Goal: Information Seeking & Learning: Learn about a topic

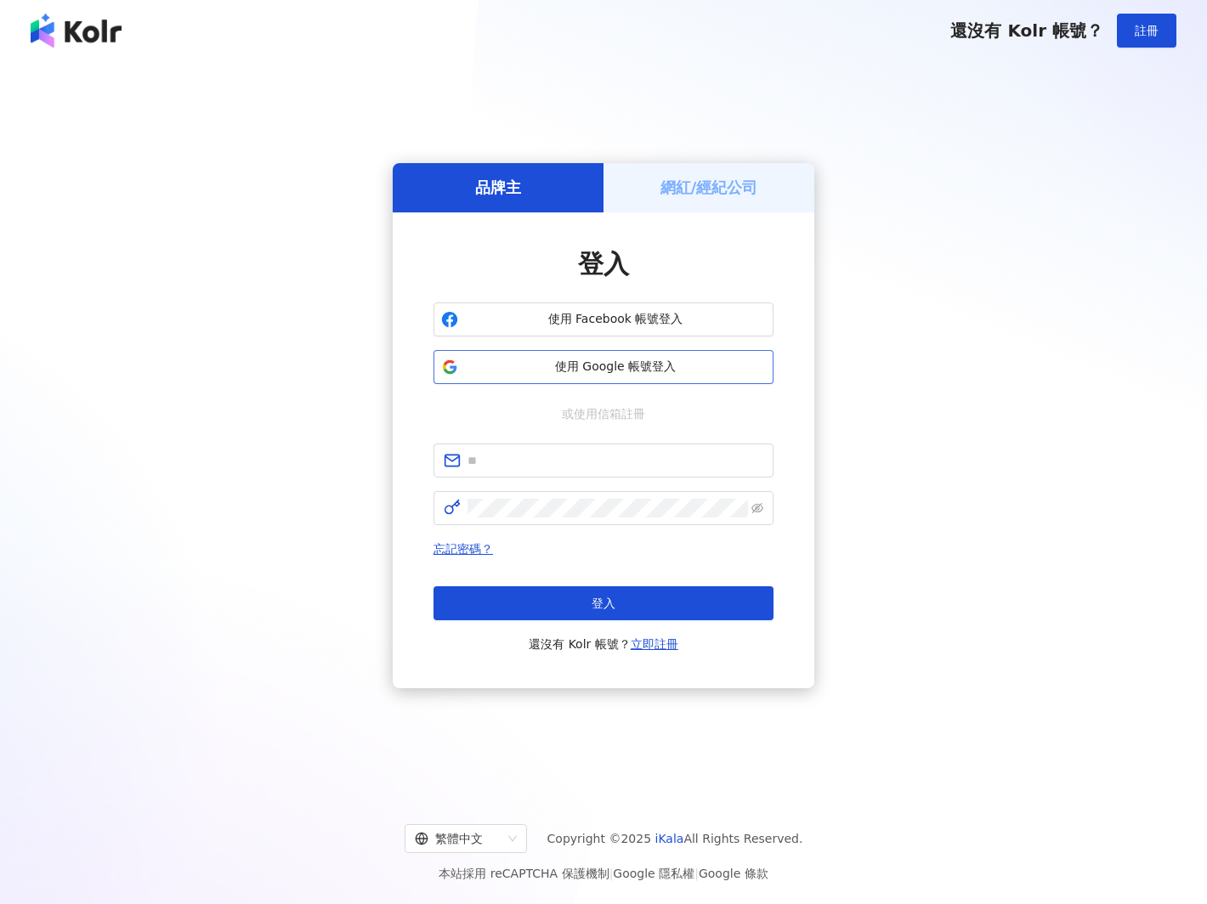
click at [568, 362] on span "使用 Google 帳號登入" at bounding box center [615, 367] width 301 height 17
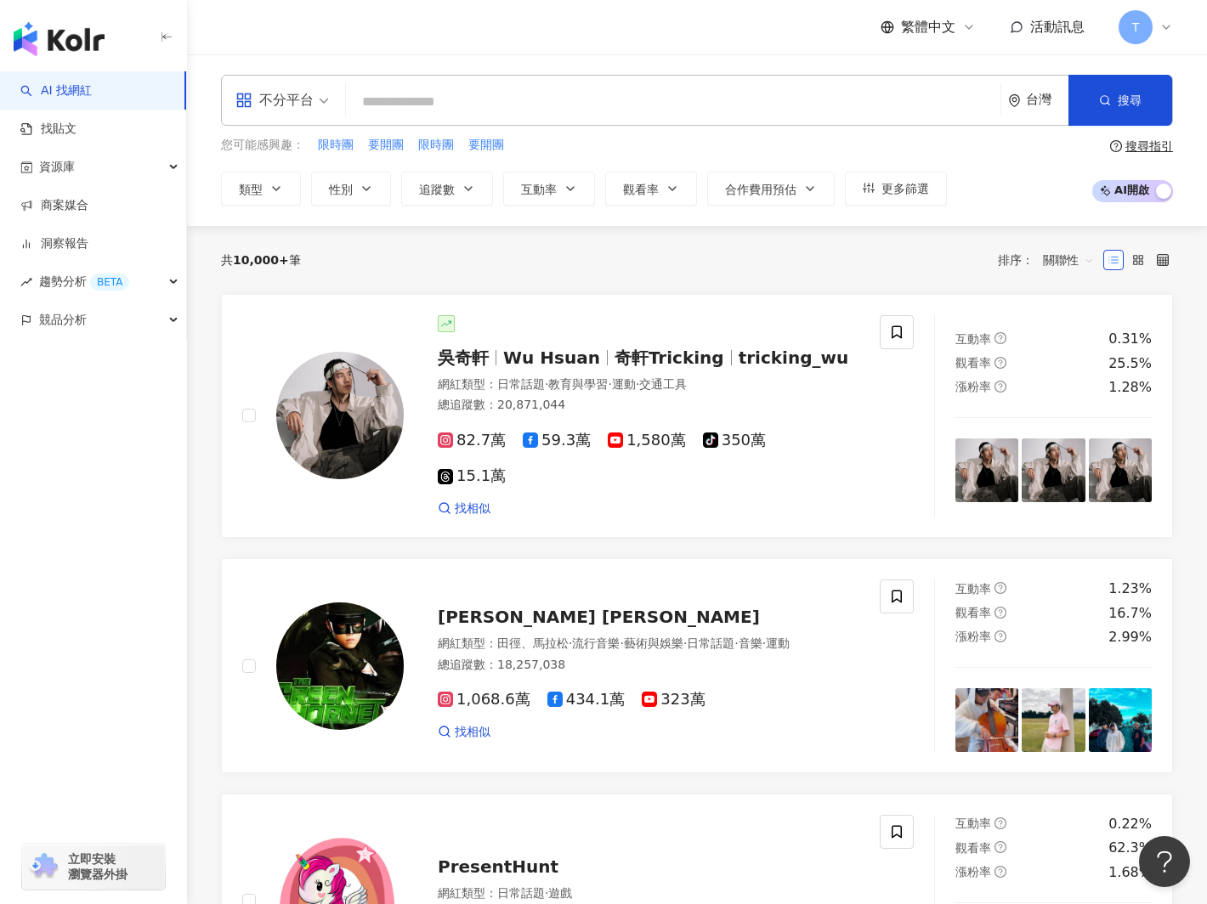
click at [387, 110] on input "search" at bounding box center [673, 102] width 641 height 32
type input "*"
type input "****"
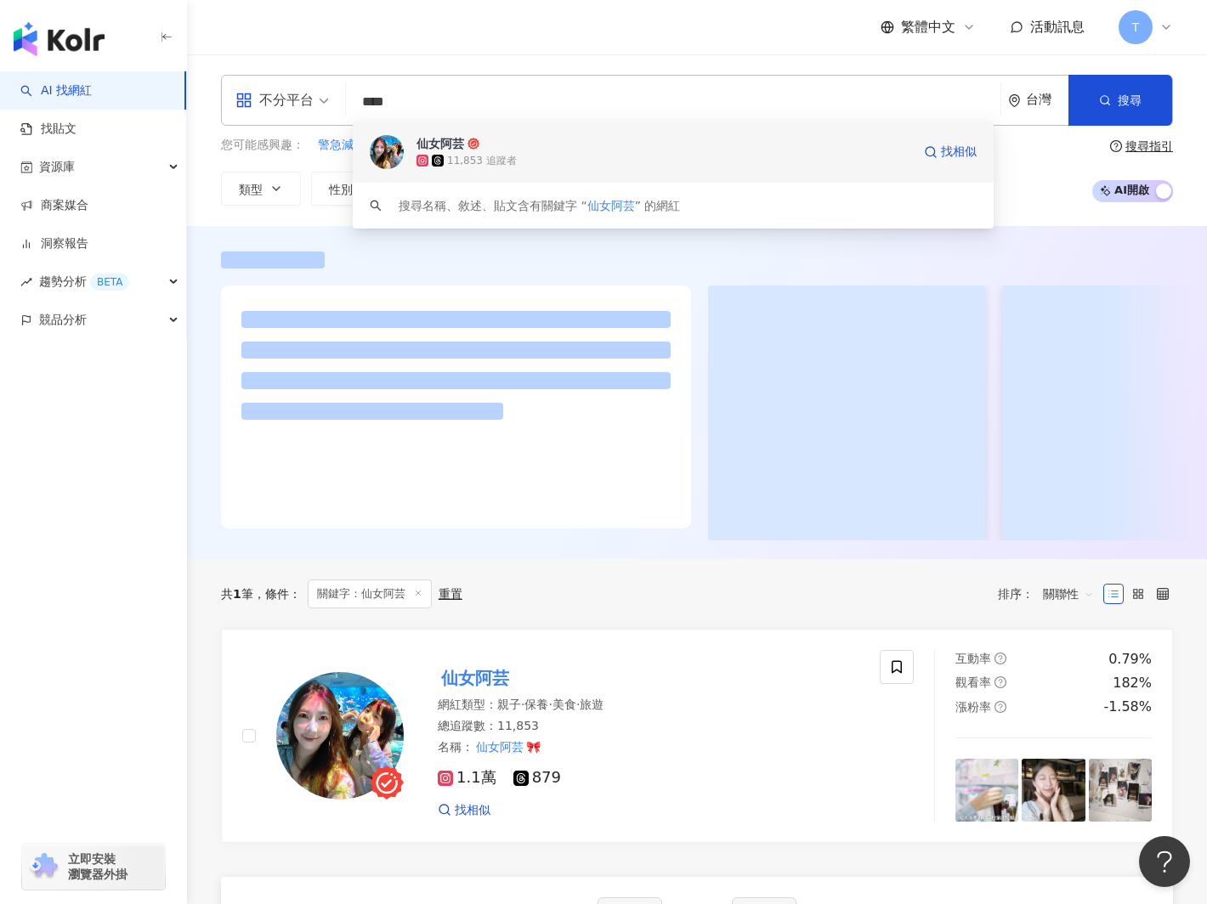
click at [425, 146] on div "仙女阿芸" at bounding box center [440, 143] width 48 height 17
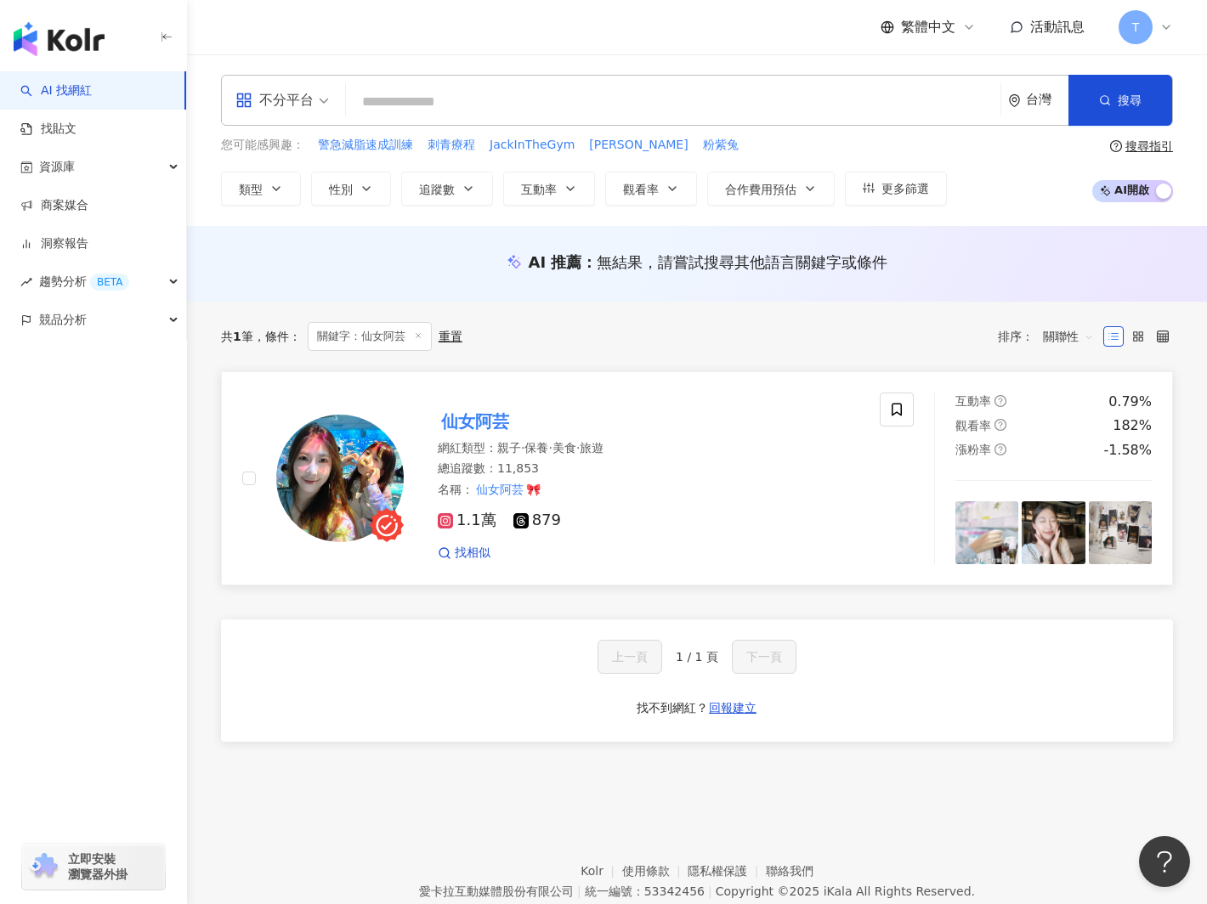
scroll to position [78, 0]
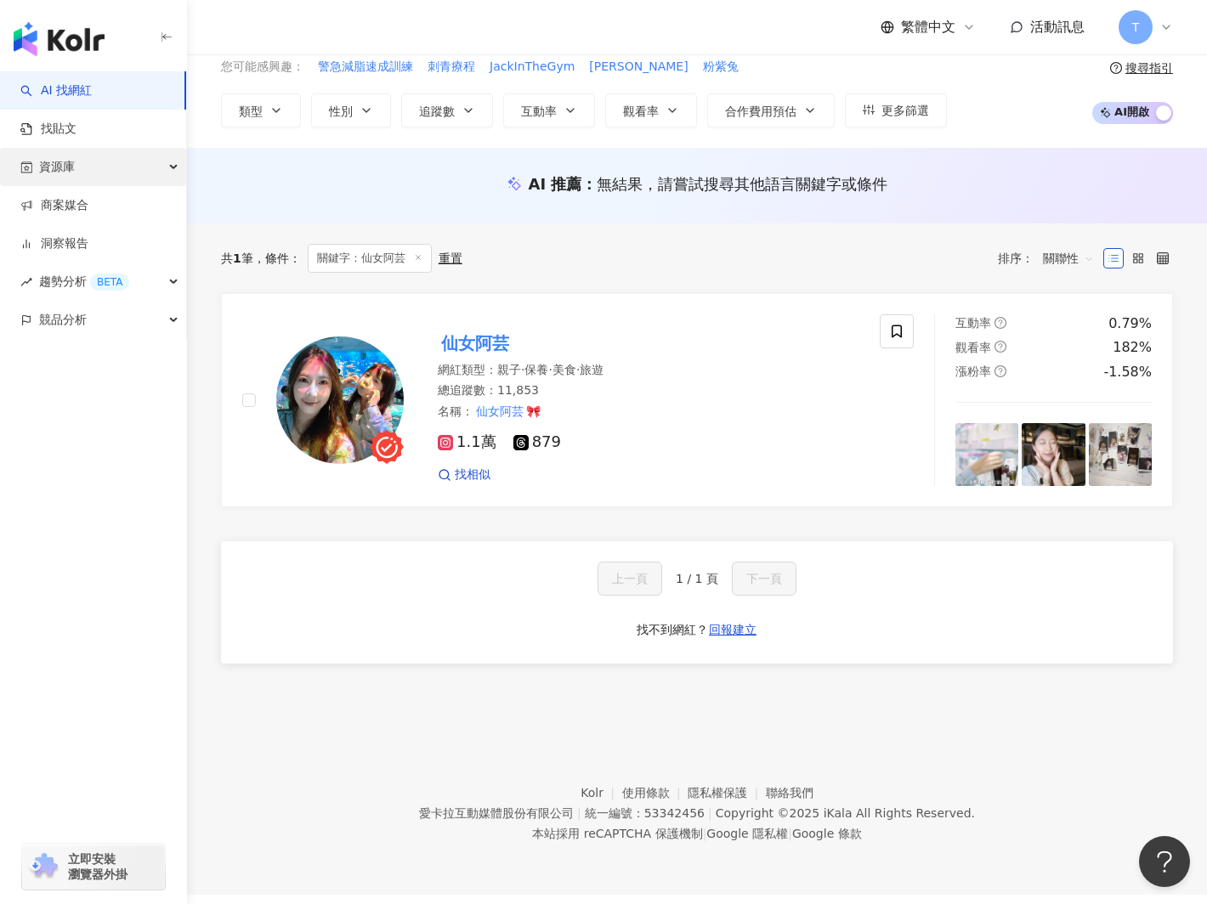
click at [65, 161] on span "資源庫" at bounding box center [57, 167] width 36 height 38
click at [65, 96] on link "AI 找網紅" at bounding box center [55, 90] width 71 height 17
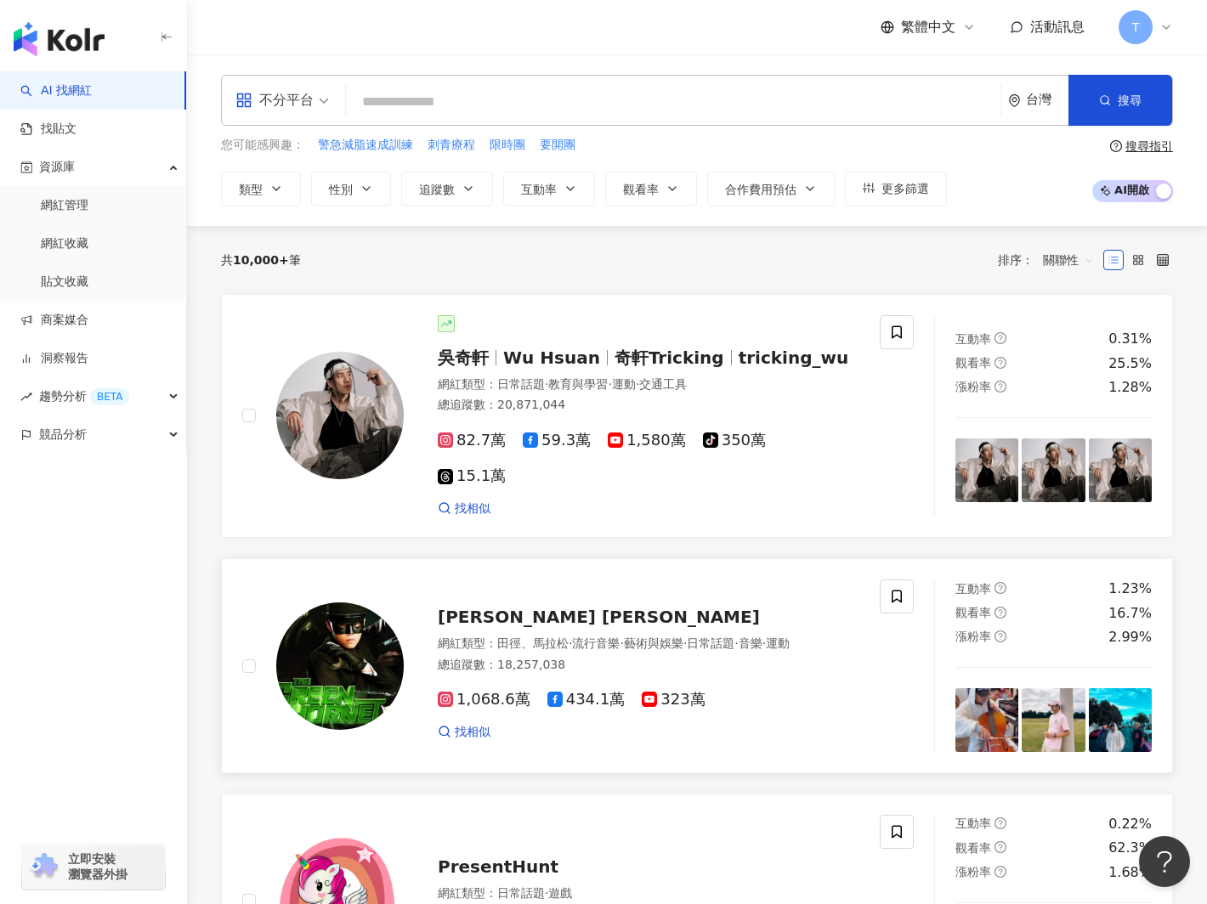
scroll to position [1, 0]
click at [62, 320] on link "商案媒合" at bounding box center [54, 320] width 68 height 17
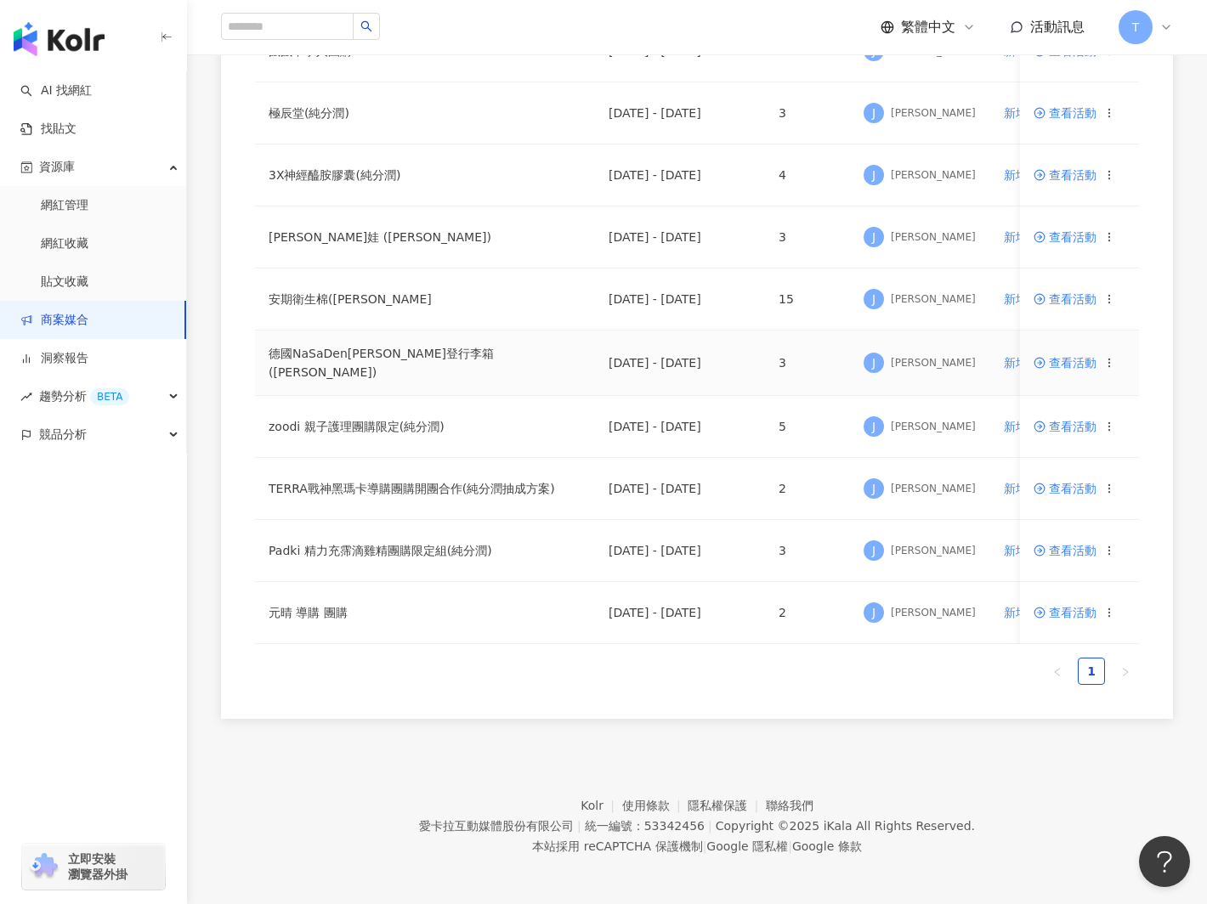
scroll to position [539, 0]
drag, startPoint x: 291, startPoint y: 364, endPoint x: 357, endPoint y: 371, distance: 66.6
click at [357, 369] on td "德國NaSaDen[PERSON_NAME]登行李箱([PERSON_NAME])" at bounding box center [425, 363] width 340 height 65
drag, startPoint x: 357, startPoint y: 371, endPoint x: 397, endPoint y: 369, distance: 40.0
click at [357, 371] on td "德國NaSaDen[PERSON_NAME]登行李箱([PERSON_NAME])" at bounding box center [425, 363] width 340 height 65
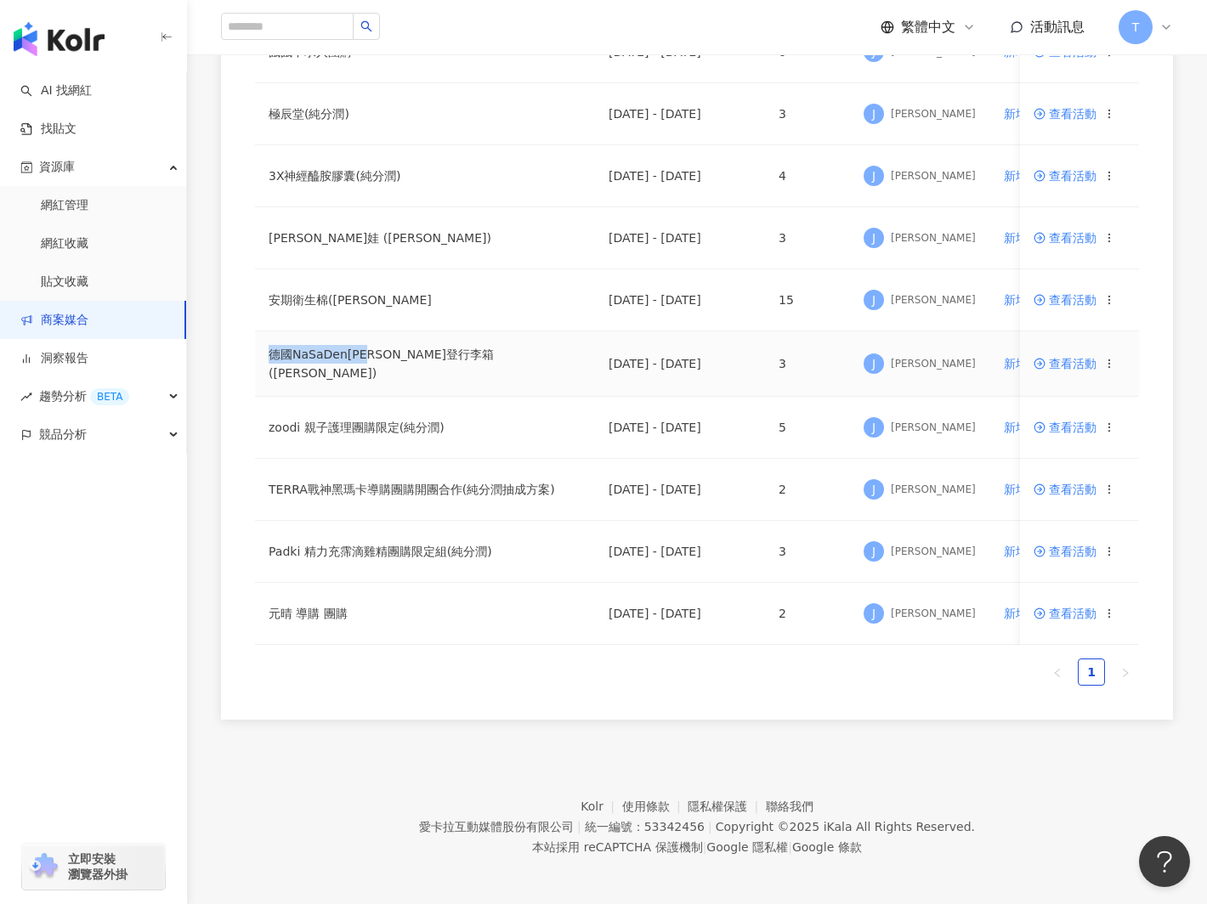
drag, startPoint x: 379, startPoint y: 359, endPoint x: 264, endPoint y: 362, distance: 114.8
click at [264, 362] on td "德國NaSaDen[PERSON_NAME]登行李箱([PERSON_NAME])" at bounding box center [425, 363] width 340 height 65
copy td "德國NaSaDen[PERSON_NAME]"
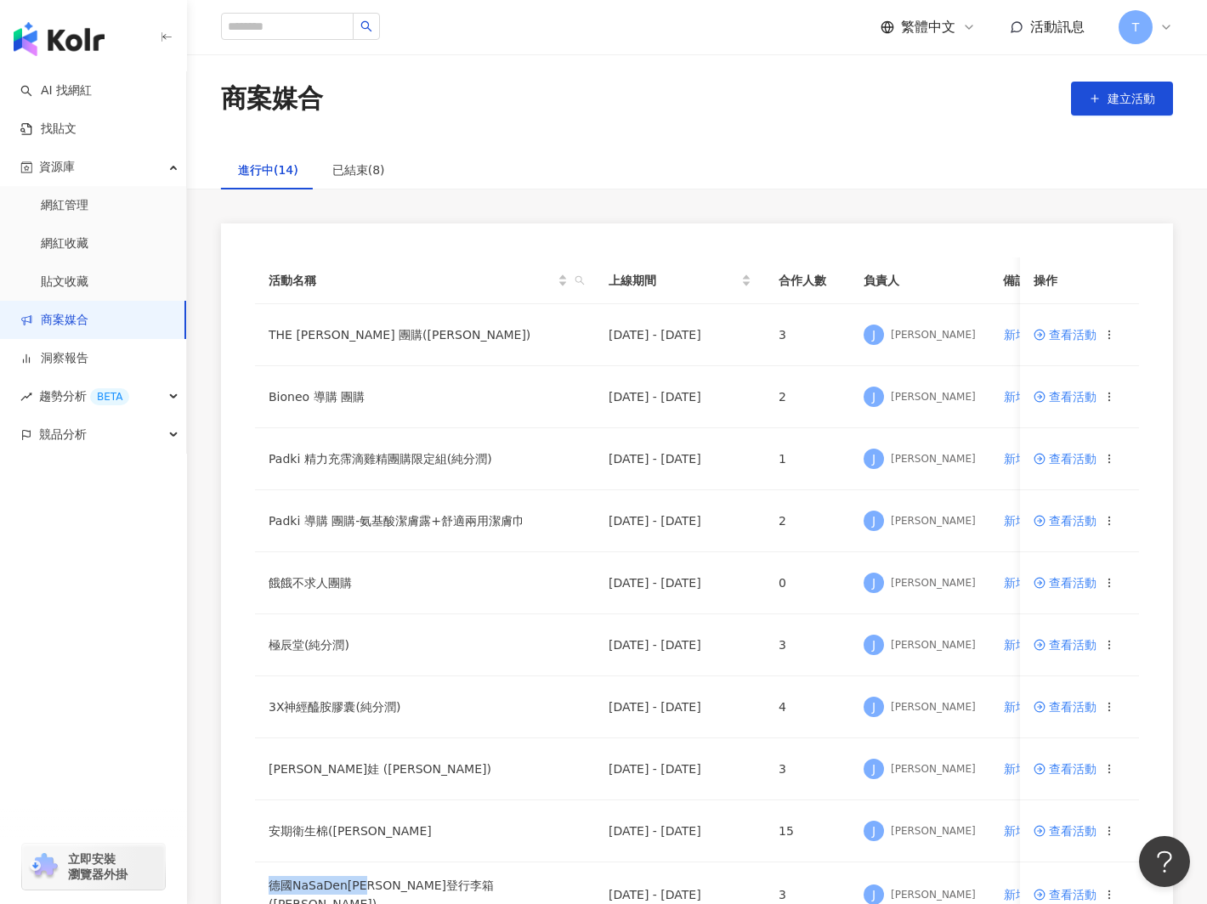
scroll to position [13, 0]
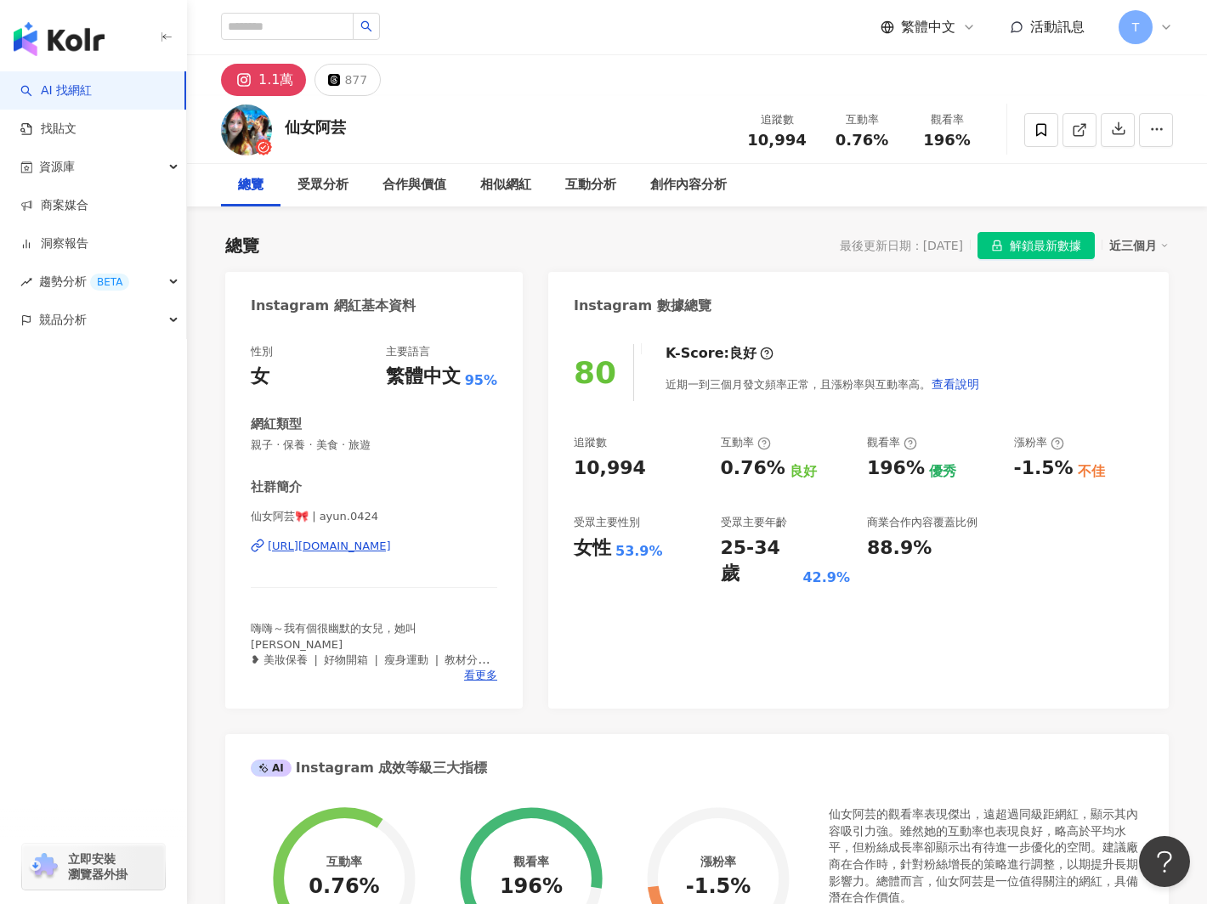
scroll to position [1, 0]
drag, startPoint x: 434, startPoint y: 104, endPoint x: 414, endPoint y: 103, distance: 20.4
click at [434, 103] on div "仙女阿芸 追蹤數 10,994 互動率 0.76% 觀看率 196%" at bounding box center [697, 128] width 1020 height 67
click at [253, 120] on img at bounding box center [246, 129] width 51 height 51
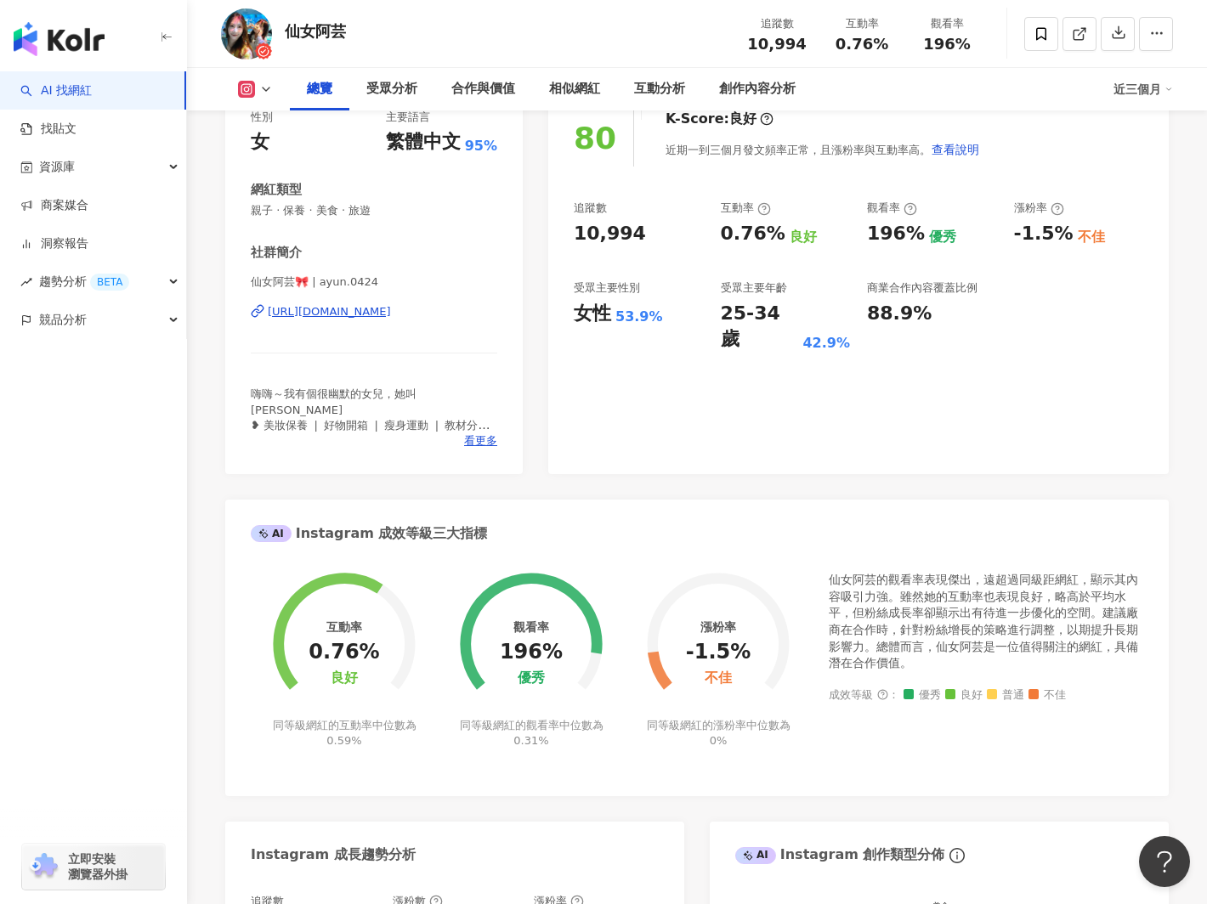
scroll to position [0, 0]
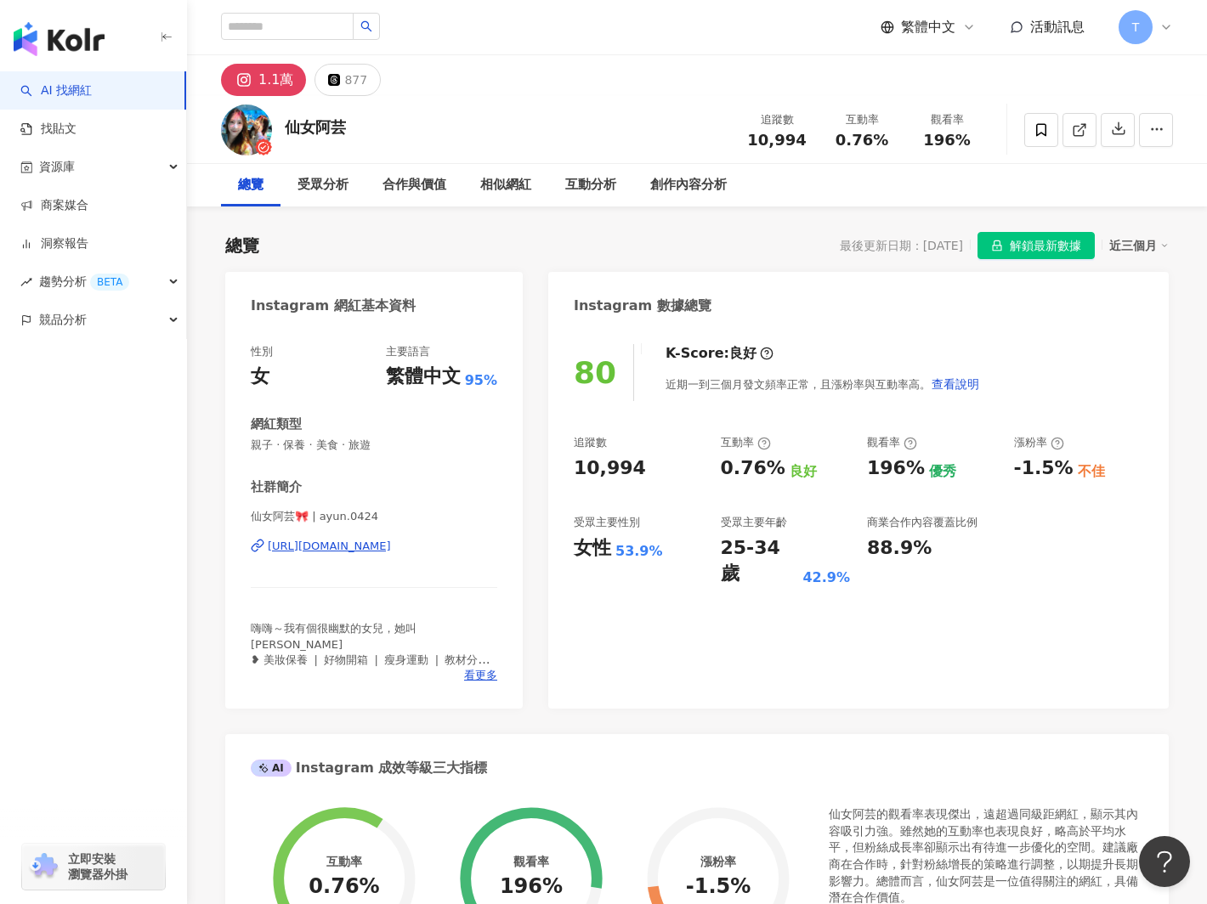
click at [391, 546] on div "https://www.instagram.com/ayun.0424/" at bounding box center [329, 546] width 123 height 15
